Goal: Information Seeking & Learning: Learn about a topic

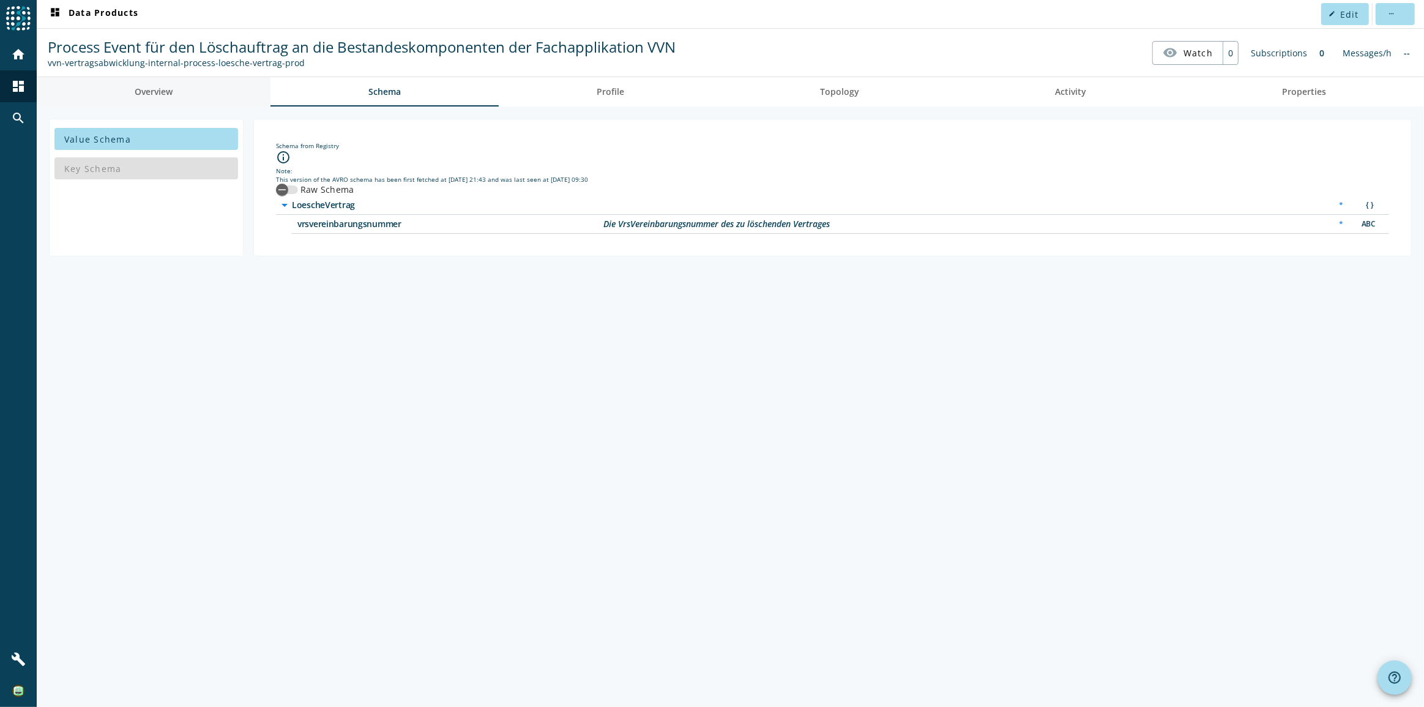
click at [189, 94] on link "Overview" at bounding box center [154, 91] width 234 height 29
